Goal: Book appointment/travel/reservation

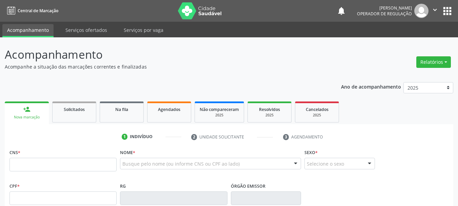
click at [44, 164] on input "text" at bounding box center [62, 164] width 107 height 14
type input "700 7024 5448 6480"
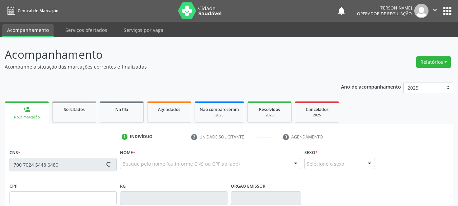
type input "2221674081"
type input "[DATE]"
type input "[PERSON_NAME]"
type input "[PHONE_NUMBER]"
type input "864.939.725-58"
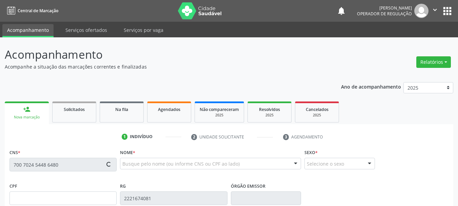
type input "S/N"
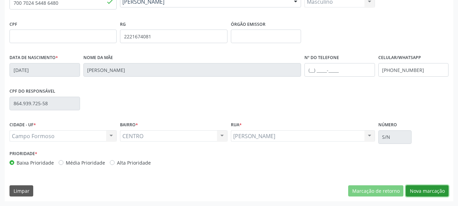
click at [411, 186] on button "Nova marcação" at bounding box center [426, 191] width 43 height 12
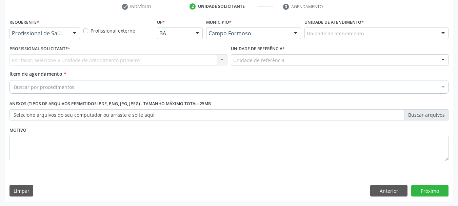
scroll to position [130, 0]
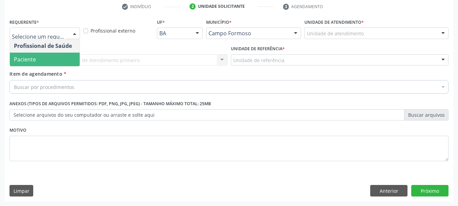
click at [36, 57] on span "Paciente" at bounding box center [45, 59] width 70 height 14
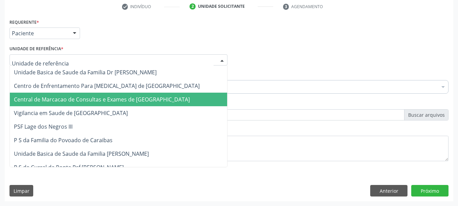
drag, startPoint x: 59, startPoint y: 98, endPoint x: 59, endPoint y: 92, distance: 6.1
click at [59, 98] on span "Central de Marcacao de Consultas e Exames de [GEOGRAPHIC_DATA]" at bounding box center [102, 99] width 176 height 7
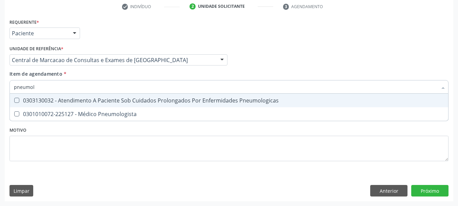
type input "pneumolo"
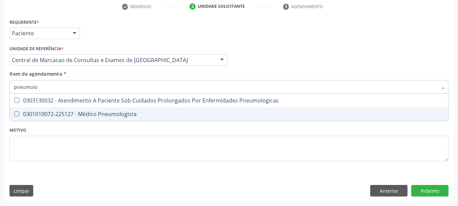
click at [98, 115] on div "0301010072-225127 - Médico Pneumologista" at bounding box center [229, 113] width 430 height 5
checkbox Pneumologista "true"
click at [427, 189] on div "Requerente * Paciente Profissional de Saúde Paciente Nenhum resultado encontrad…" at bounding box center [229, 109] width 448 height 184
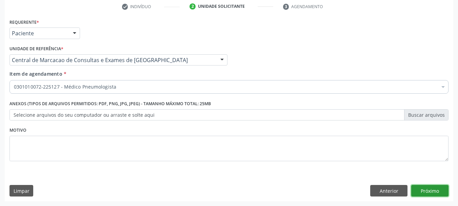
click at [442, 189] on button "Próximo" at bounding box center [429, 191] width 37 height 12
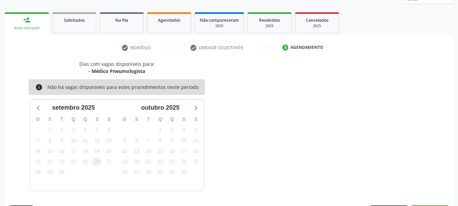
scroll to position [109, 0]
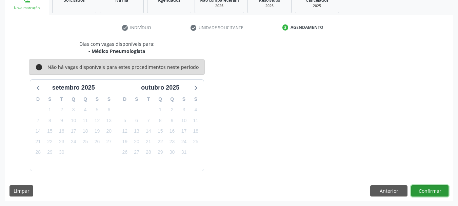
click at [419, 189] on button "Confirmar" at bounding box center [429, 191] width 37 height 12
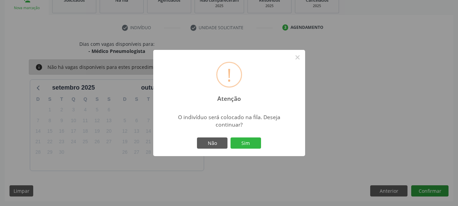
click at [230, 137] on button "Sim" at bounding box center [245, 143] width 30 height 12
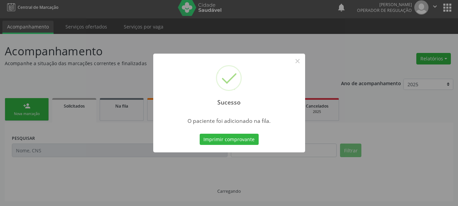
scroll to position [3, 0]
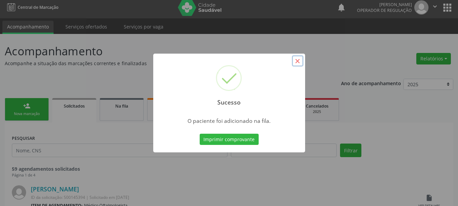
click at [297, 59] on button "×" at bounding box center [298, 61] width 12 height 12
